Goal: Find specific page/section: Find specific page/section

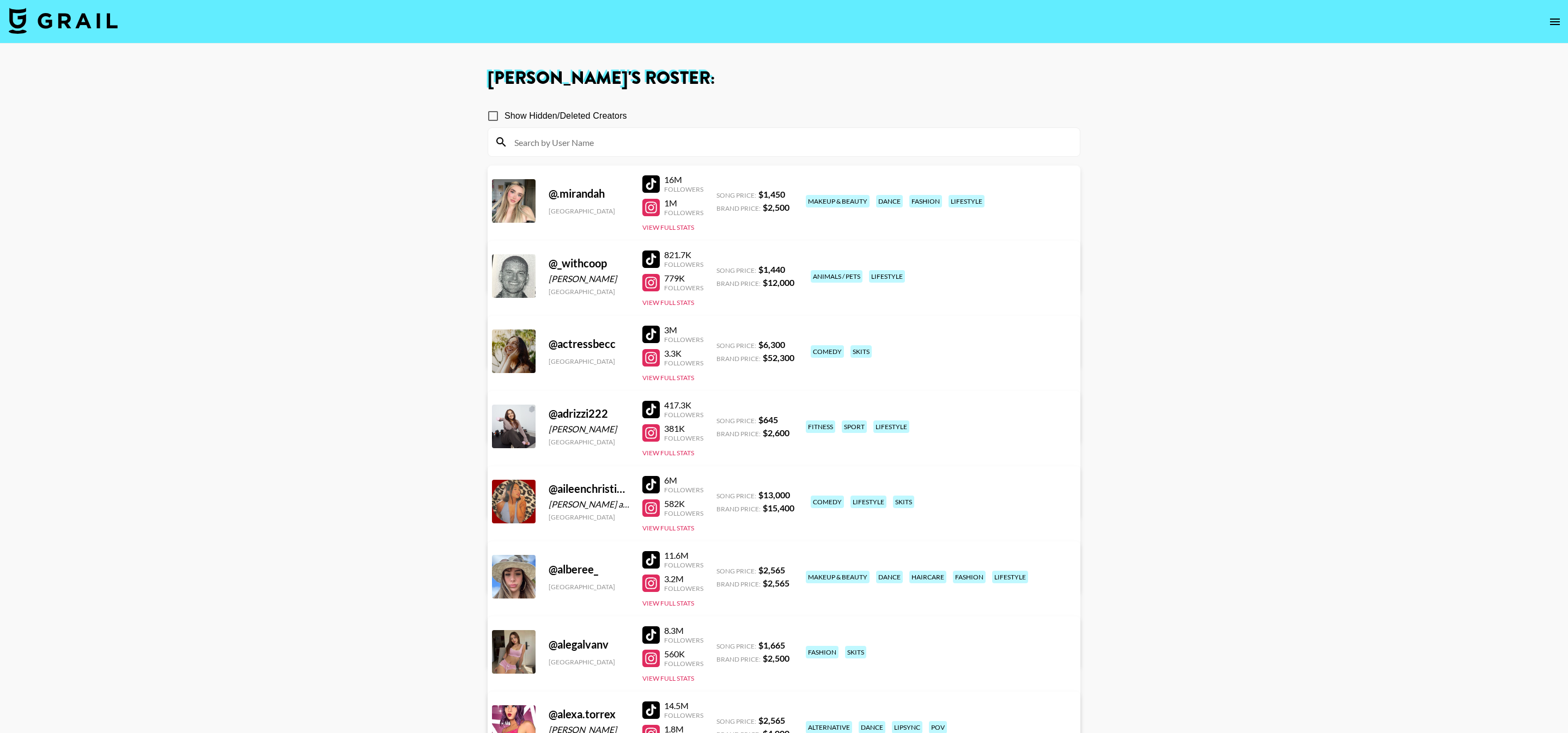
click at [18, 24] on img at bounding box center [62, 21] width 109 height 26
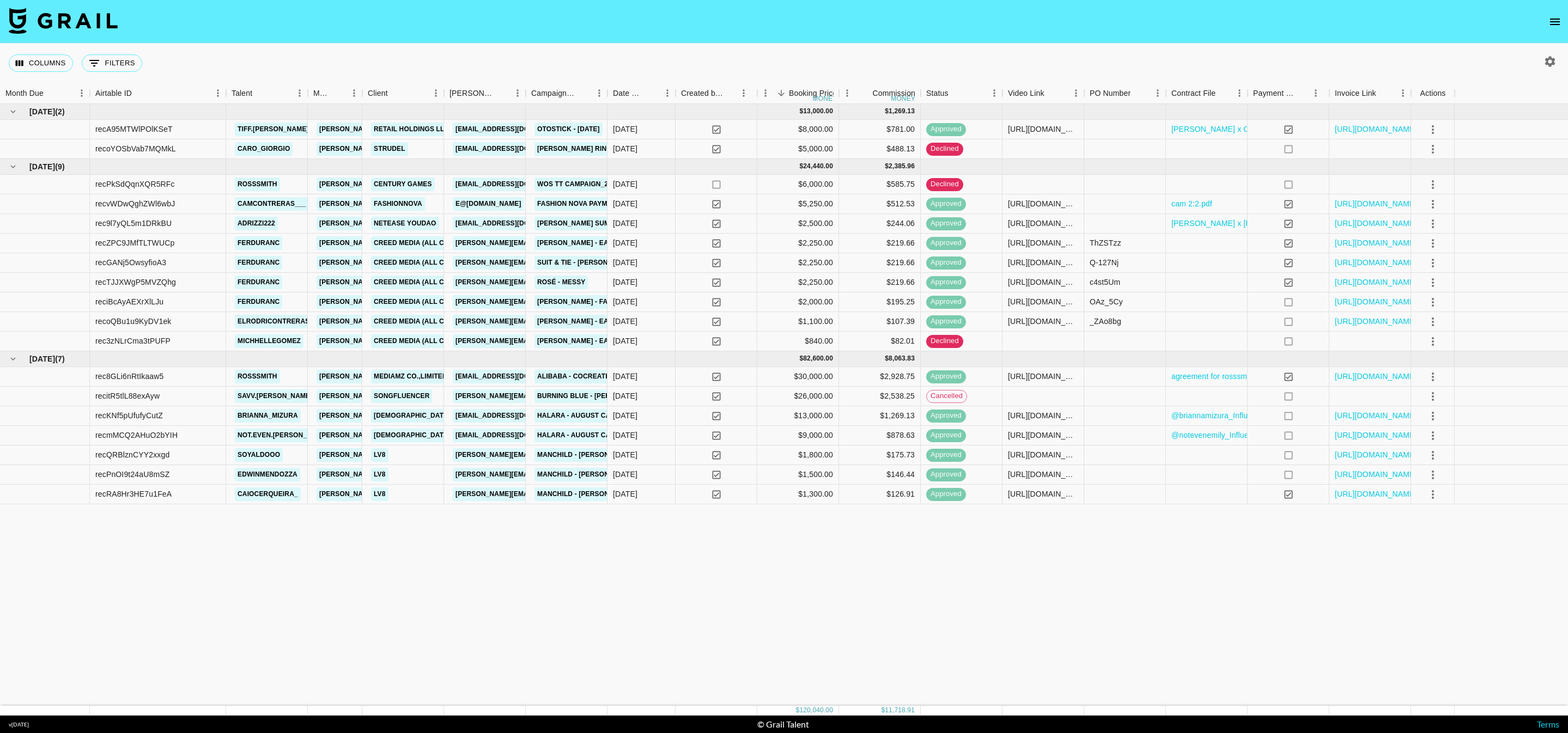
click at [1557, 58] on button "button" at bounding box center [1550, 61] width 19 height 19
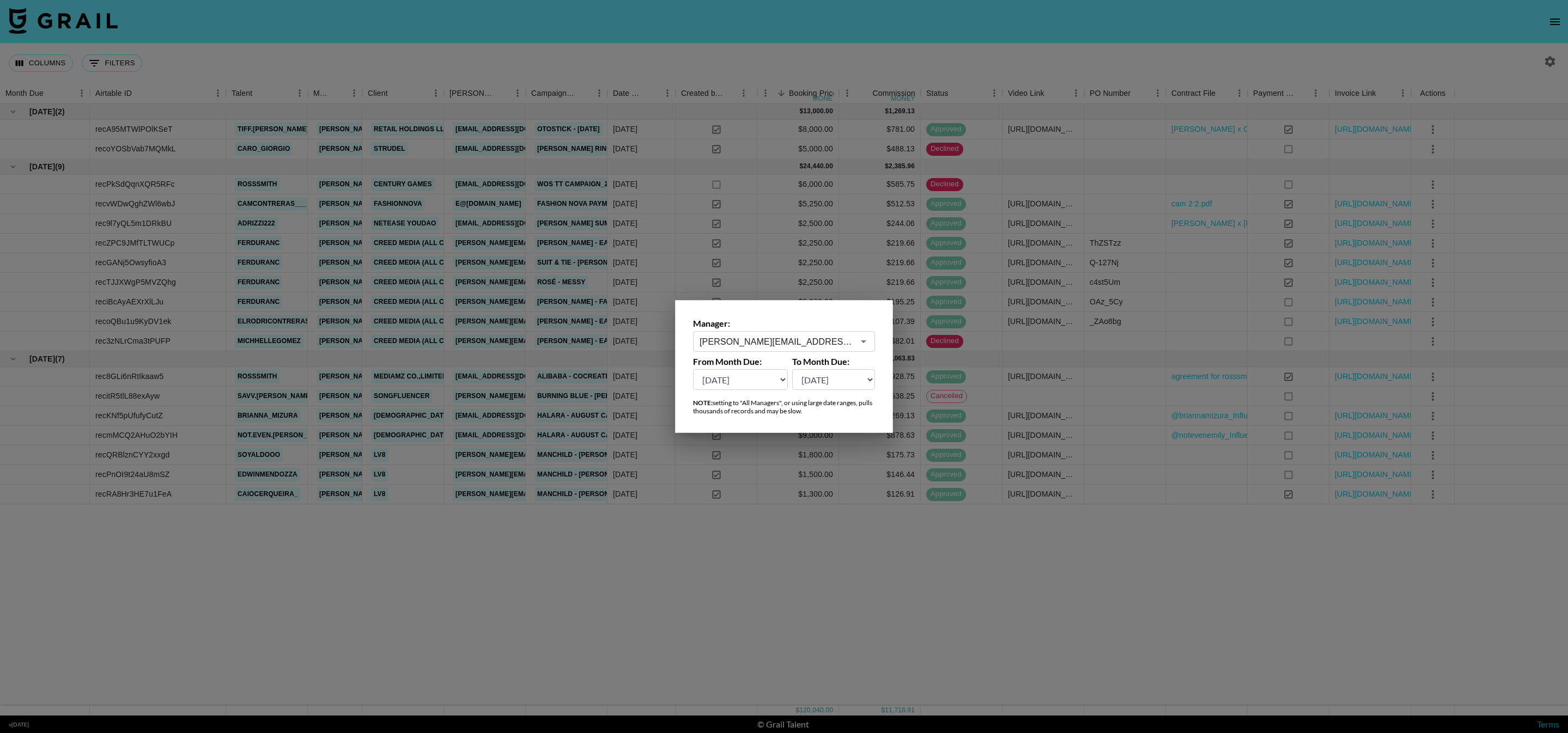
click at [824, 376] on select "[DATE] [DATE] '[DATE] May '[DATE] Mar '[DATE] Jan '[DATE] Nov '[DATE] Sep '[DAT…" at bounding box center [834, 380] width 83 height 21
click at [757, 384] on select "[DATE] [DATE] '[DATE] May '[DATE] Mar '[DATE] Jan '[DATE] Nov '[DATE] Sep '[DAT…" at bounding box center [740, 380] width 95 height 21
select select "[DATE]"
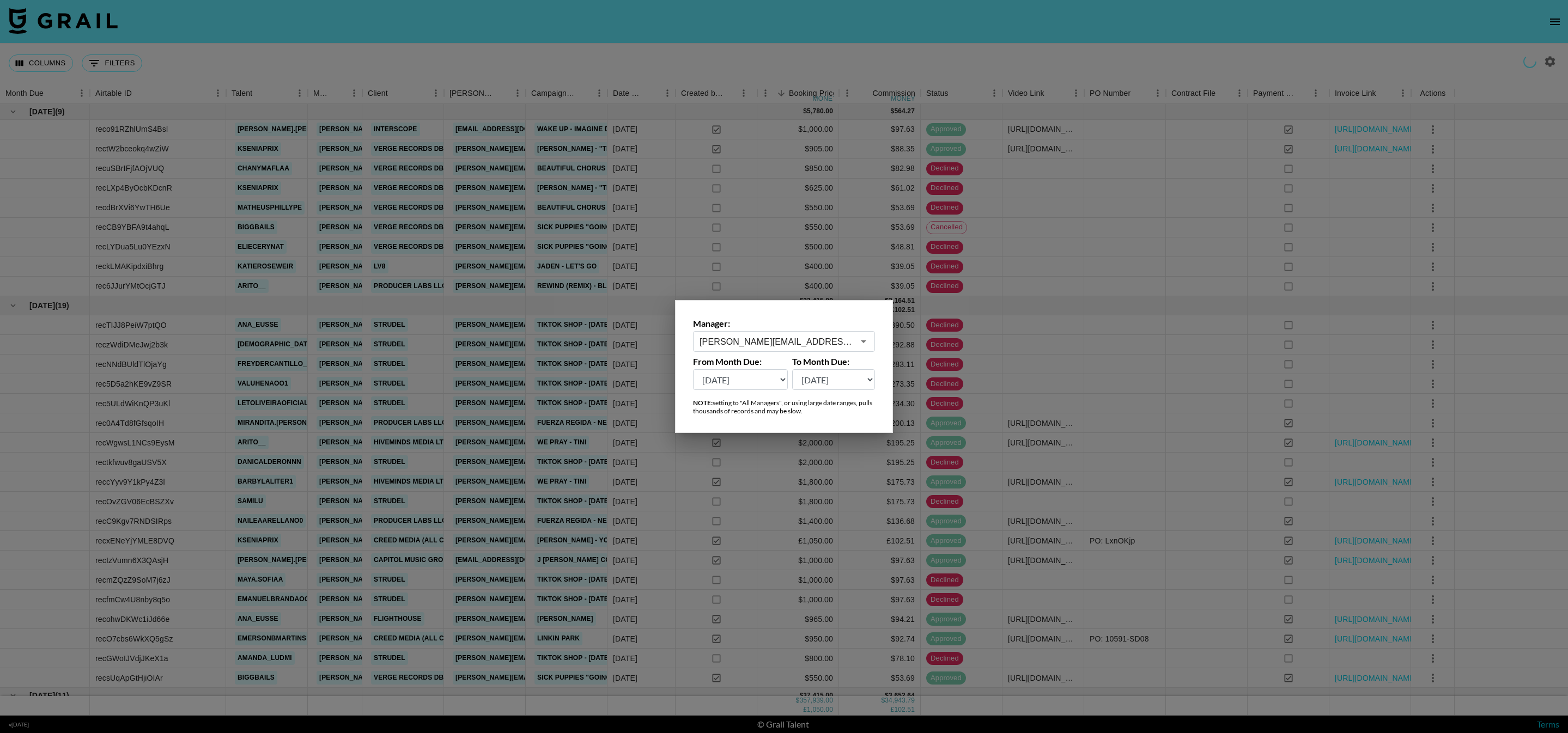
click at [586, 496] on div at bounding box center [784, 366] width 1568 height 733
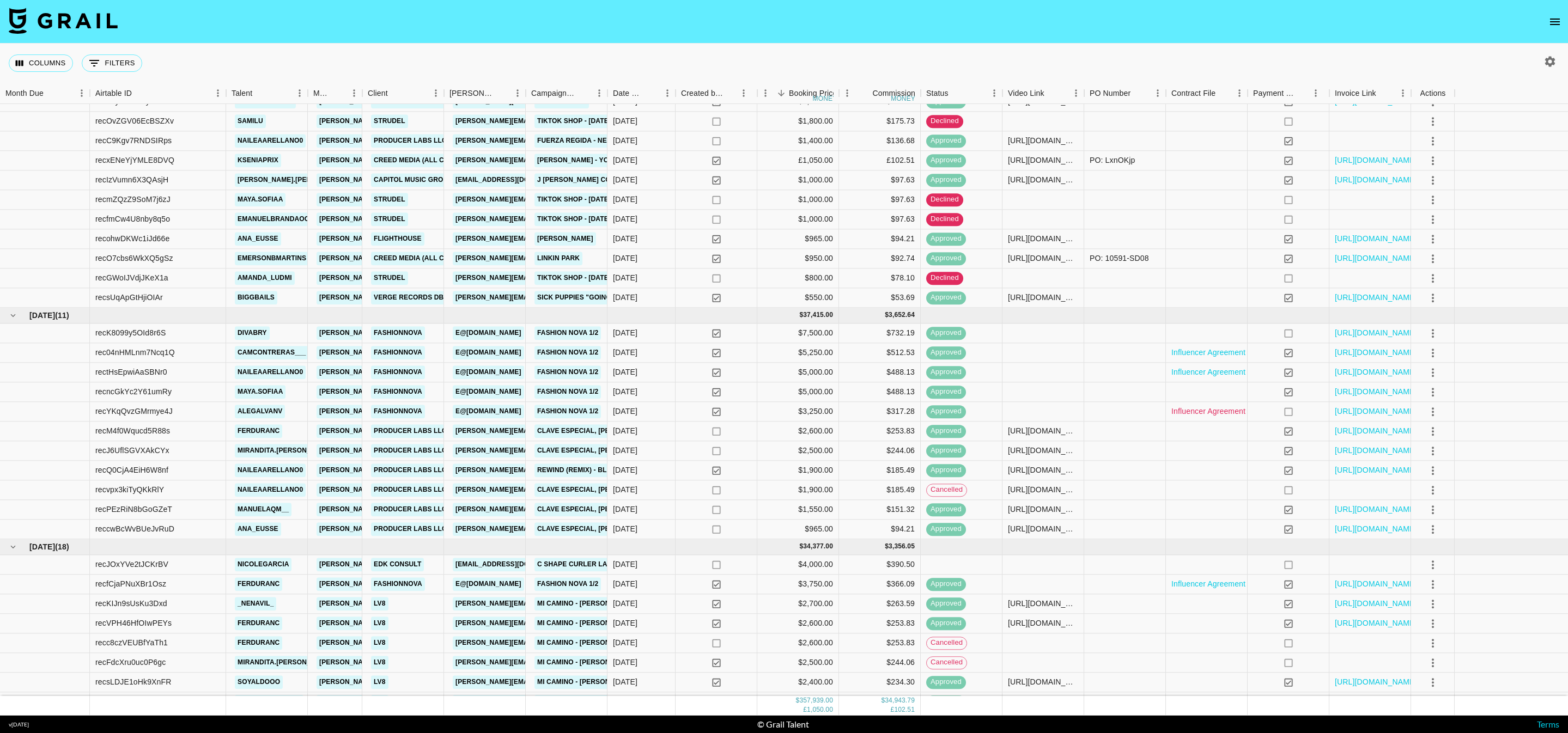
scroll to position [379, 0]
click at [1215, 589] on link "Influencer Agreement ([PERSON_NAME] [PERSON_NAME] and Fashion Nova).pdf" at bounding box center [1316, 586] width 290 height 11
click at [1203, 373] on link "Influencer Agreement ([PERSON_NAME] and Fashion Nova) (1).pdf" at bounding box center [1288, 374] width 235 height 11
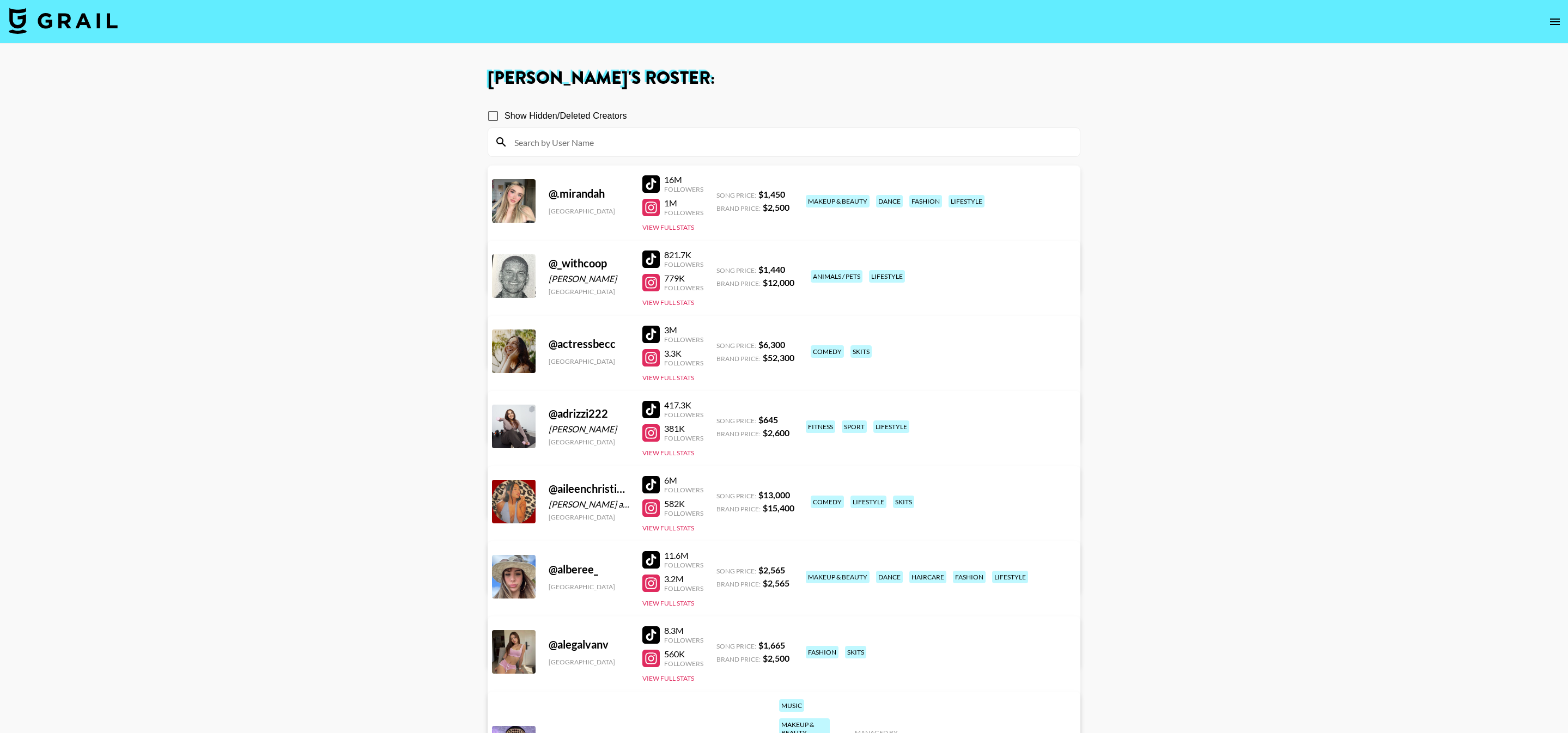
click at [681, 147] on input at bounding box center [790, 142] width 565 height 17
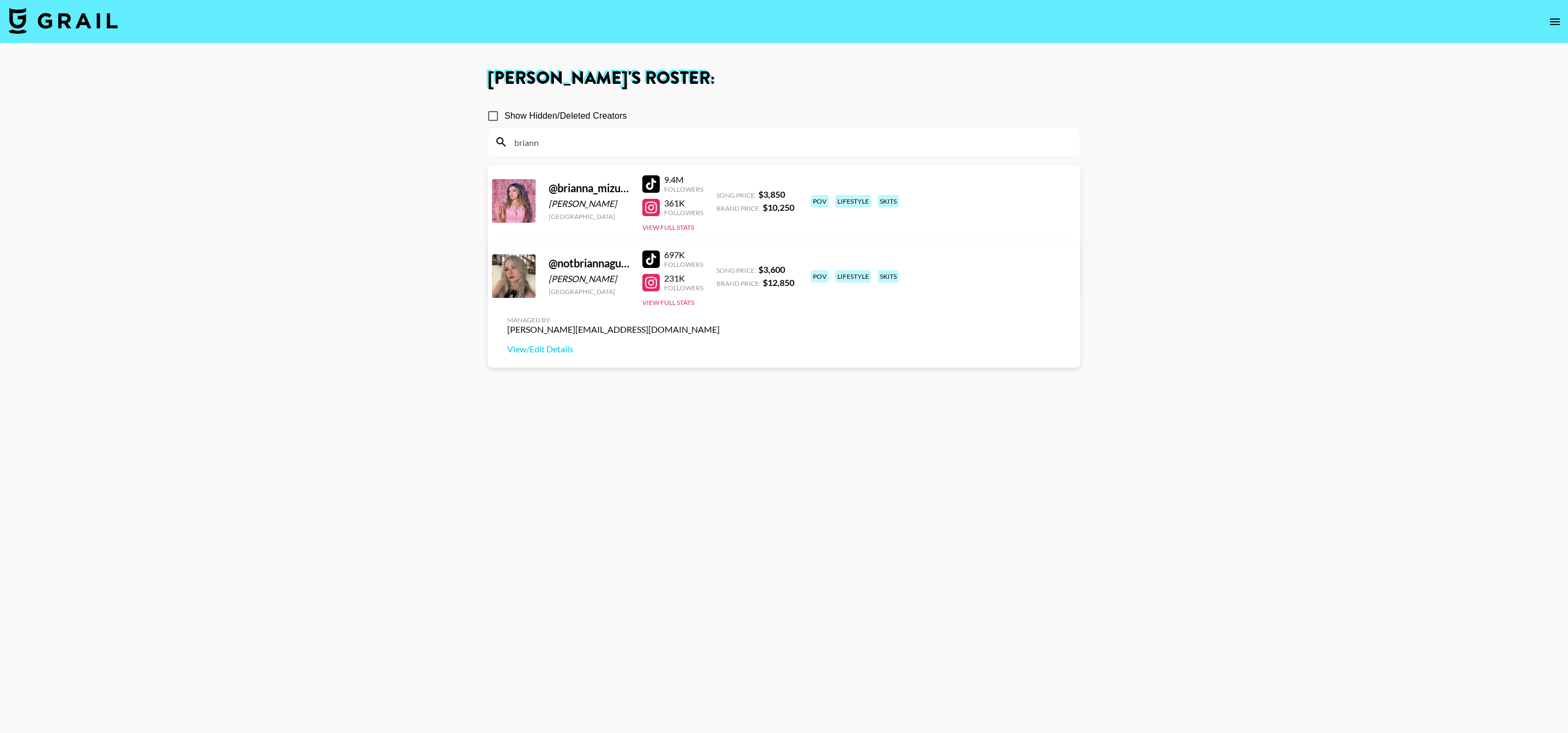
type input "briann"
click at [940, 427] on section "Show Hidden/Deleted Creators [PERSON_NAME] @ [PERSON_NAME] [GEOGRAPHIC_DATA] 9.…" at bounding box center [784, 418] width 593 height 646
click at [568, 140] on input "briann" at bounding box center [790, 142] width 565 height 17
